Goal: Task Accomplishment & Management: Manage account settings

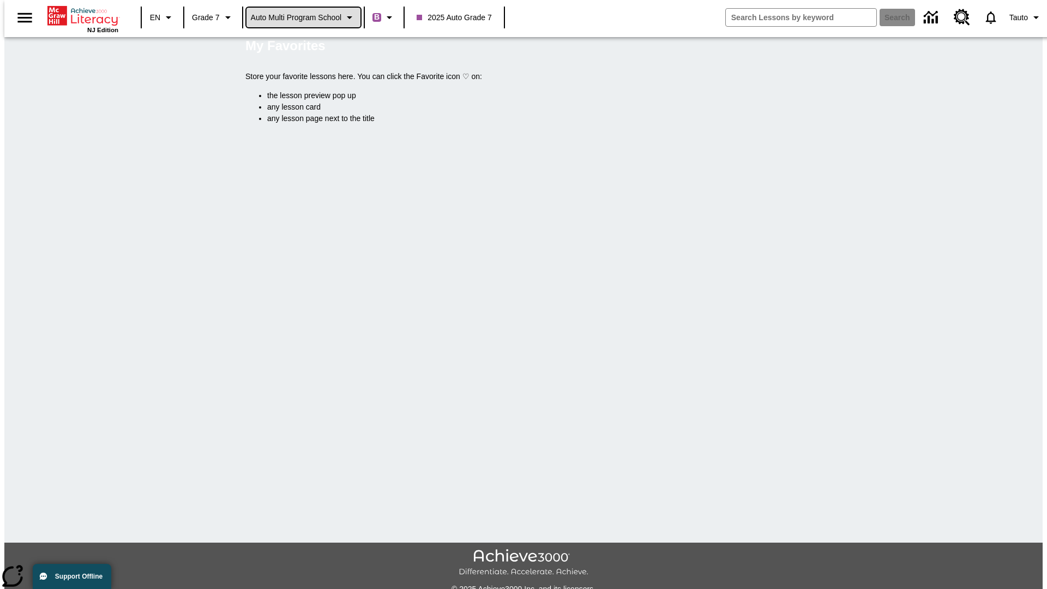
click at [304, 17] on span "Auto Multi program School" at bounding box center [296, 17] width 91 height 11
click at [300, 47] on span "Auto Lit Boost only School" at bounding box center [296, 45] width 89 height 11
